Goal: Information Seeking & Learning: Find specific fact

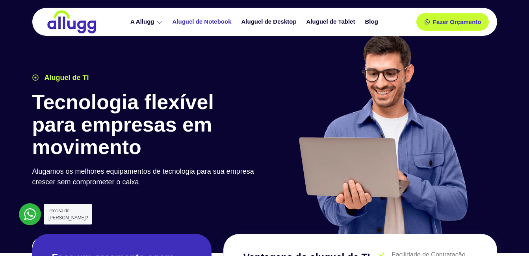
click at [200, 20] on link "Aluguel de Notebook" at bounding box center [203, 22] width 69 height 14
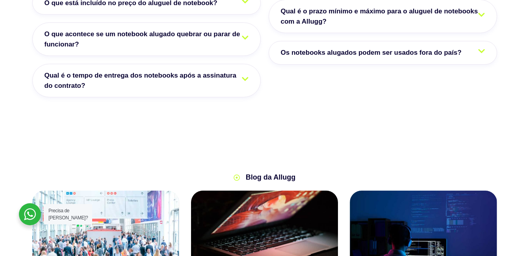
scroll to position [1339, 0]
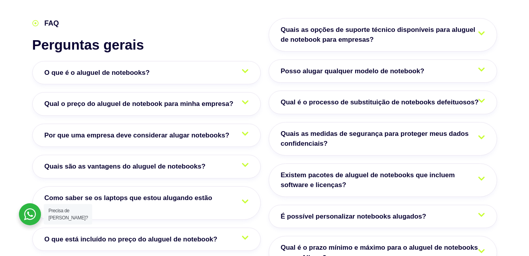
drag, startPoint x: 74, startPoint y: 76, endPoint x: 80, endPoint y: 76, distance: 5.9
click at [74, 92] on link "Qual o preço do aluguel de notebook para minha empresa?" at bounding box center [146, 104] width 228 height 24
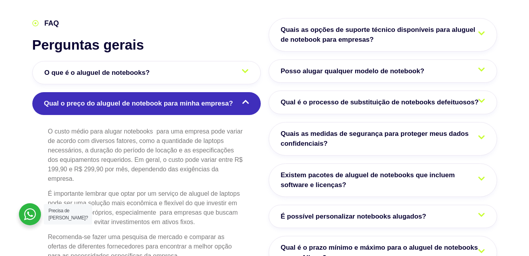
scroll to position [1497, 0]
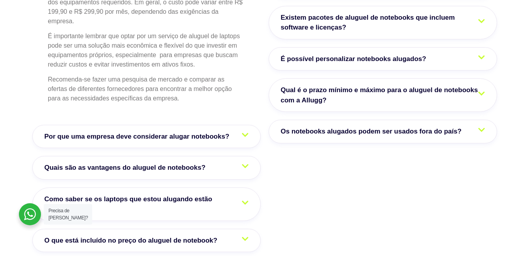
click at [360, 85] on span "Qual é o prazo mínimo e máximo para o aluguel de notebooks com a Allugg?" at bounding box center [383, 95] width 204 height 20
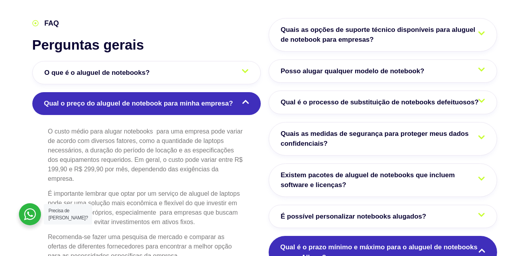
click at [161, 127] on p "O custo médio para alugar notebooks para uma empresa pode variar de acordo com …" at bounding box center [146, 155] width 197 height 57
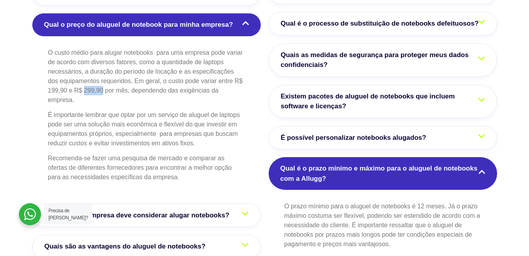
drag, startPoint x: 83, startPoint y: 71, endPoint x: 104, endPoint y: 73, distance: 20.1
click at [104, 73] on p "O custo médio para alugar notebooks para uma empresa pode variar de acordo com …" at bounding box center [146, 76] width 197 height 57
copy p "299,90"
